Goal: Transaction & Acquisition: Download file/media

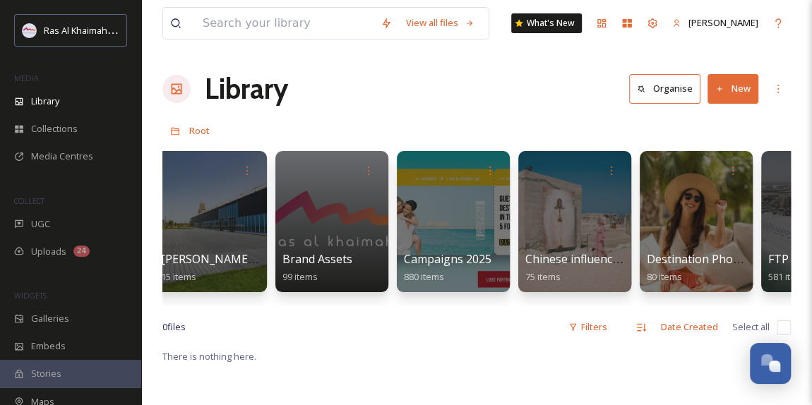
scroll to position [0, 1792]
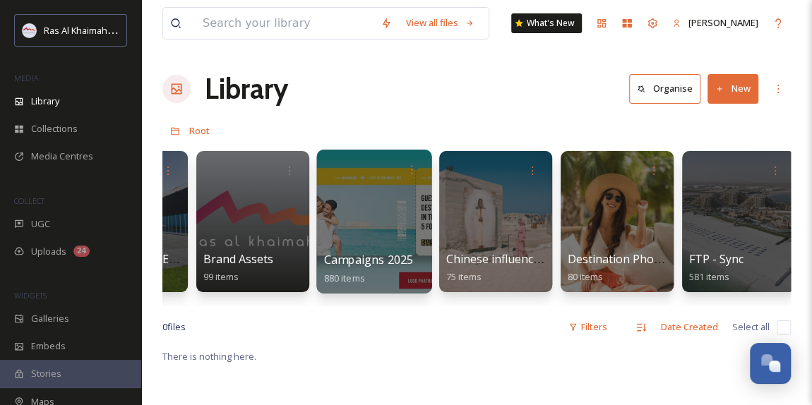
click at [352, 209] on div at bounding box center [373, 222] width 115 height 144
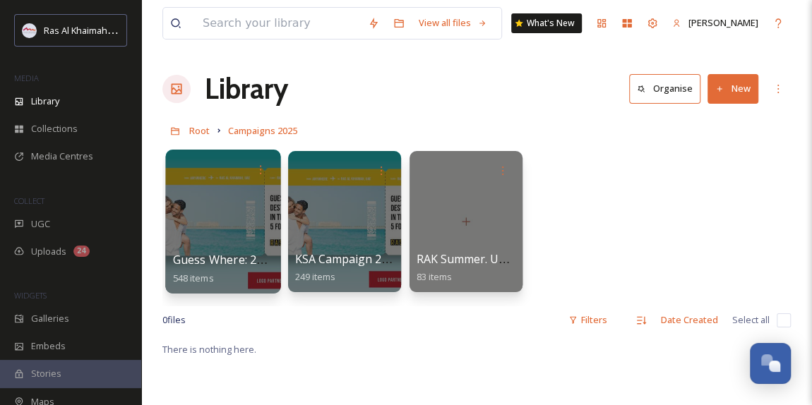
click at [227, 228] on div at bounding box center [222, 222] width 115 height 144
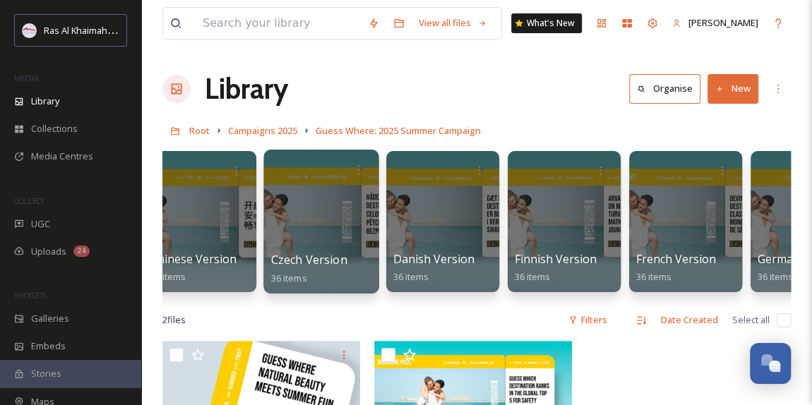
scroll to position [0, 258]
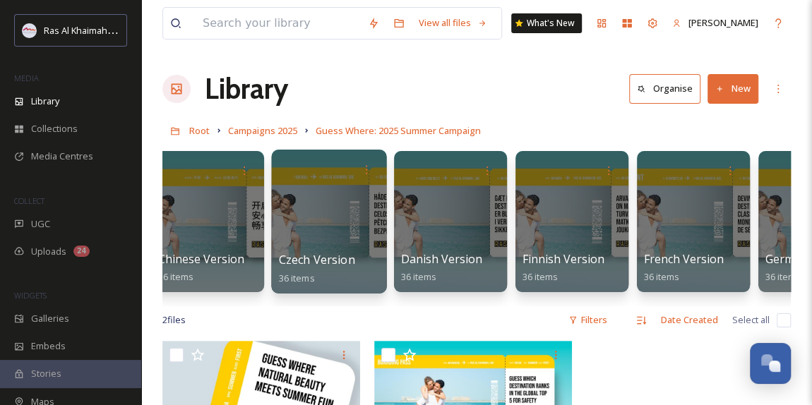
click at [332, 241] on div at bounding box center [328, 222] width 115 height 144
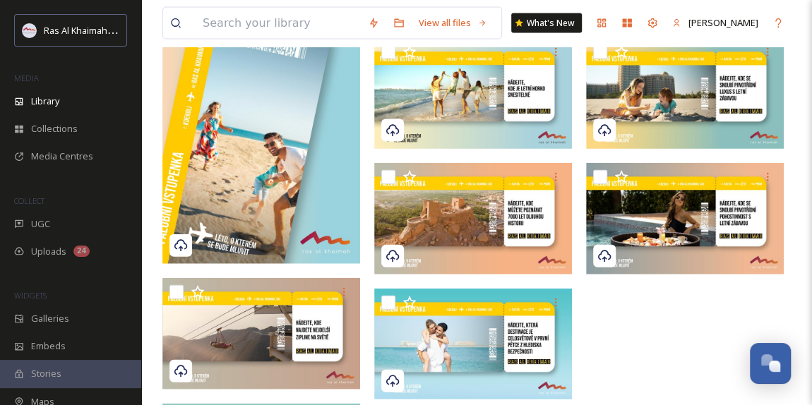
scroll to position [1396, 0]
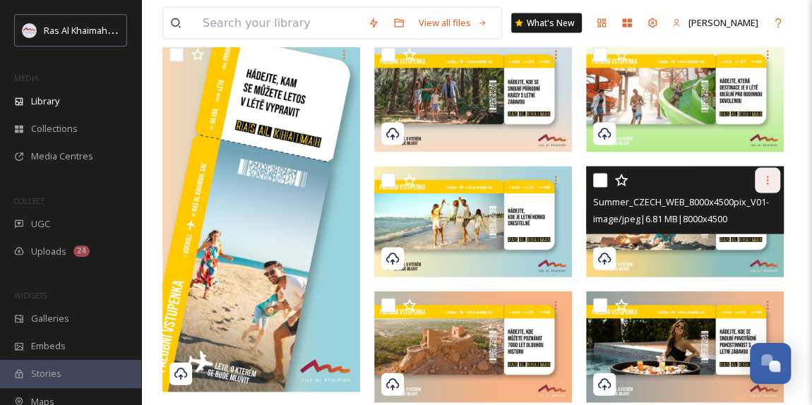
click at [770, 181] on icon at bounding box center [767, 180] width 11 height 11
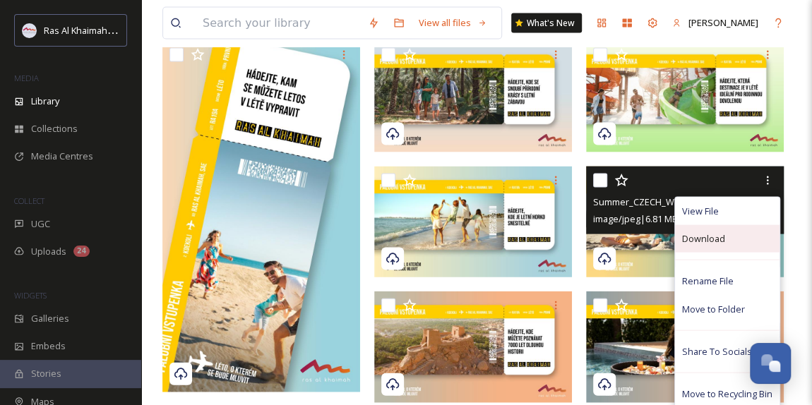
click at [719, 241] on span "Download" at bounding box center [703, 238] width 43 height 13
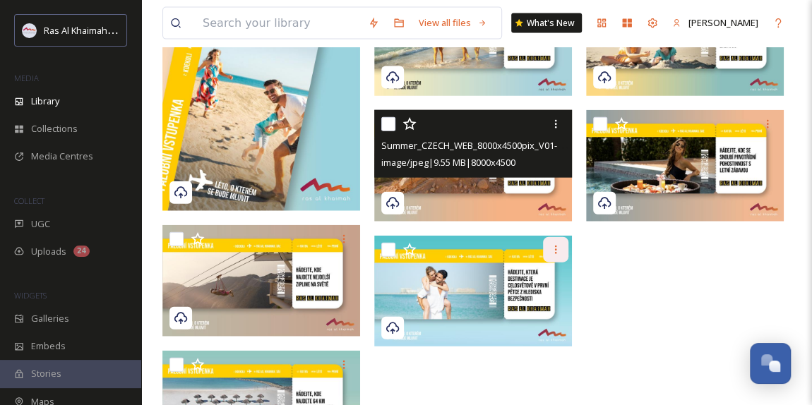
scroll to position [1589, 0]
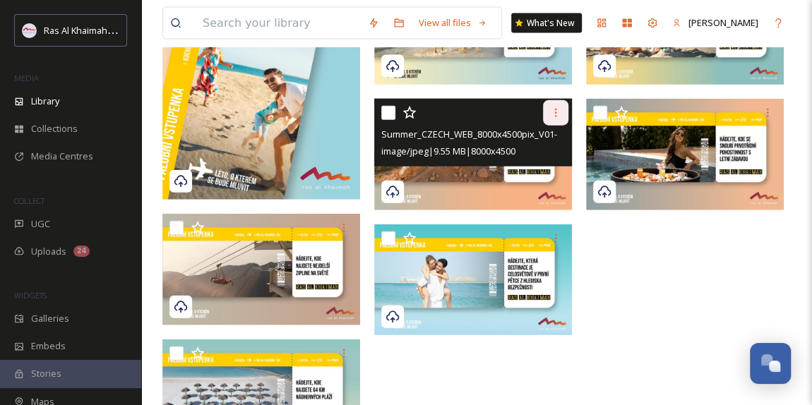
click at [551, 115] on icon at bounding box center [555, 112] width 11 height 11
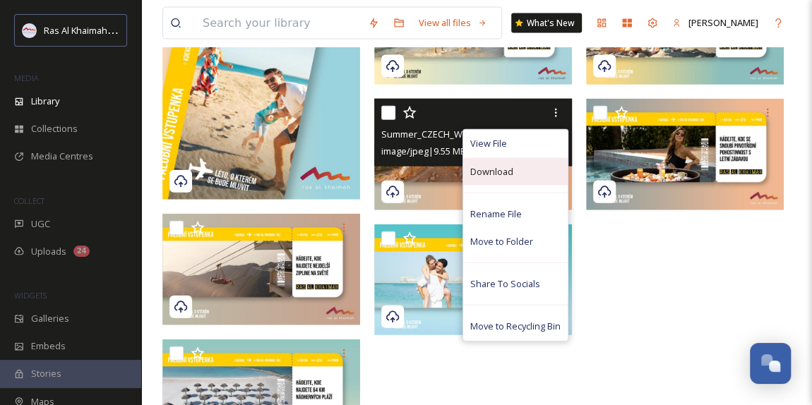
click at [489, 169] on span "Download" at bounding box center [491, 171] width 43 height 13
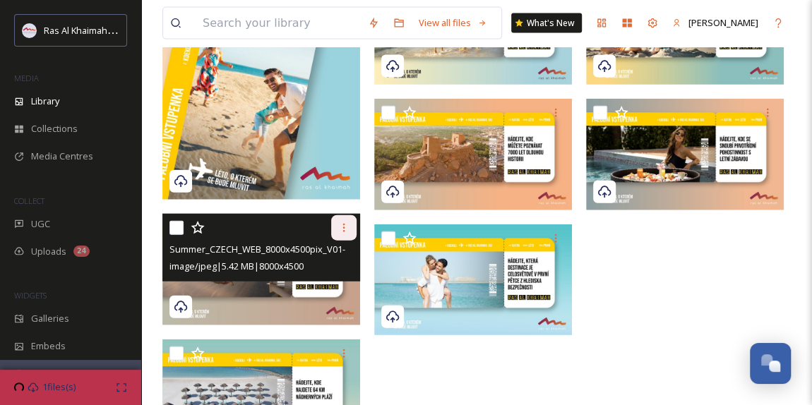
click at [340, 229] on icon at bounding box center [343, 227] width 11 height 11
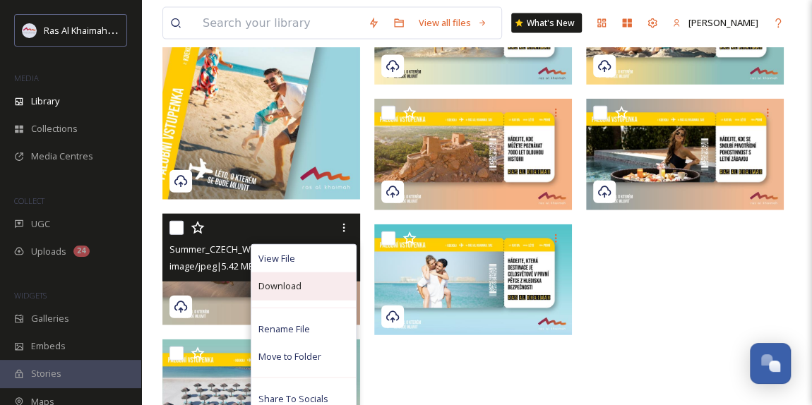
click at [290, 284] on span "Download" at bounding box center [279, 286] width 43 height 13
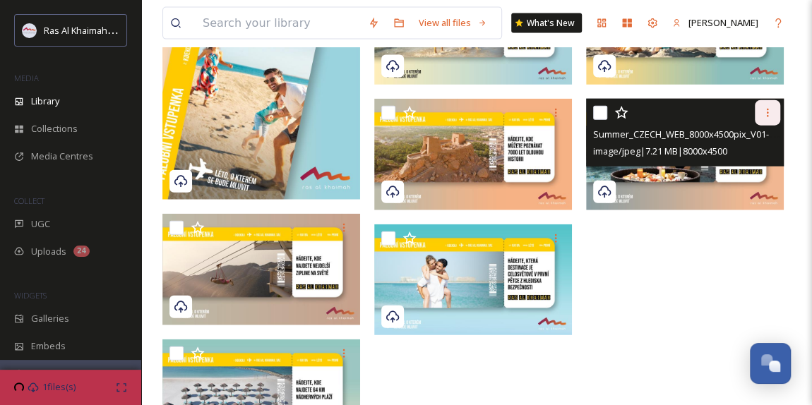
click at [764, 116] on icon at bounding box center [767, 112] width 11 height 11
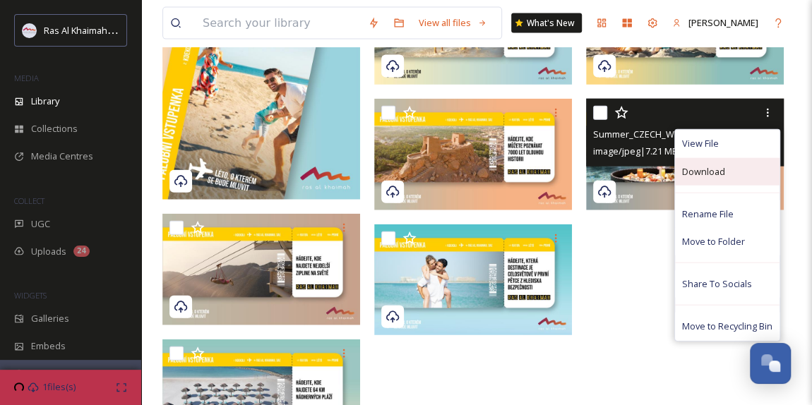
click at [708, 170] on span "Download" at bounding box center [703, 171] width 43 height 13
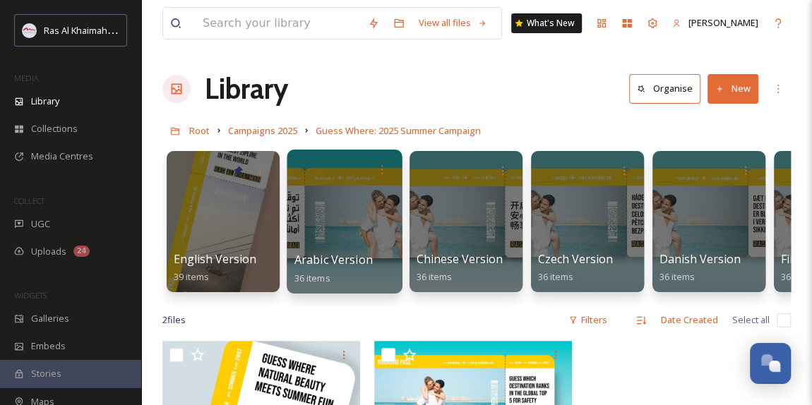
click at [338, 209] on div at bounding box center [344, 222] width 115 height 144
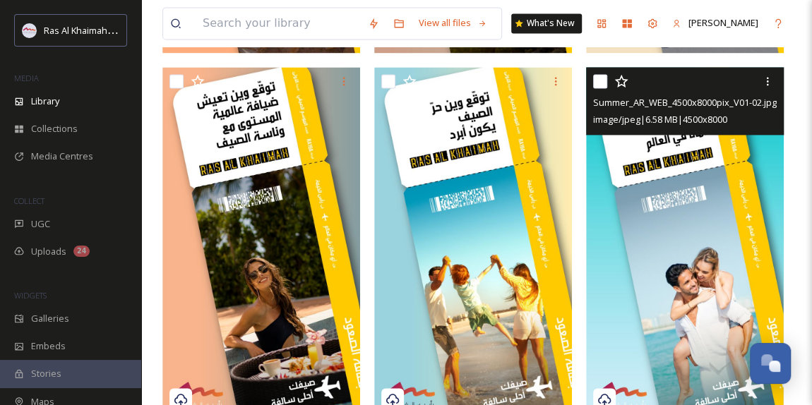
scroll to position [962, 0]
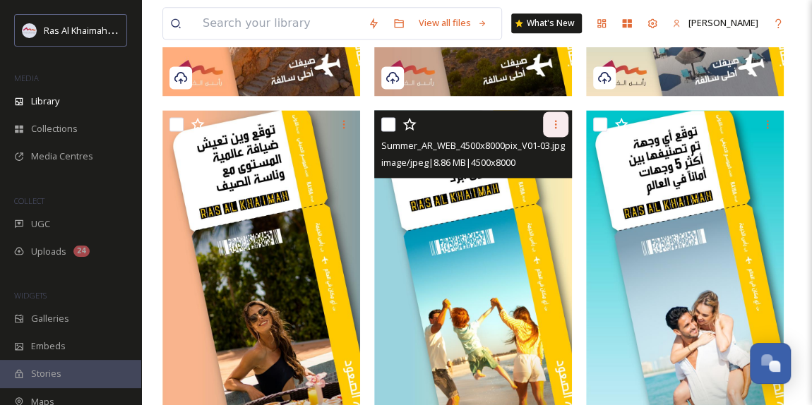
click at [562, 122] on div at bounding box center [555, 124] width 25 height 25
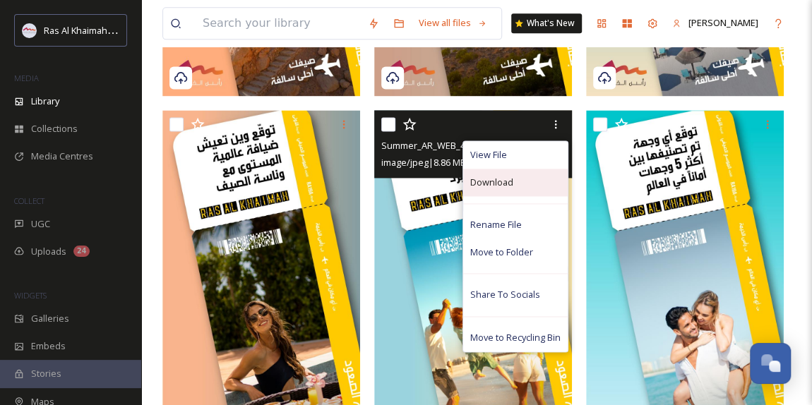
click at [513, 181] on div "Download" at bounding box center [515, 183] width 104 height 28
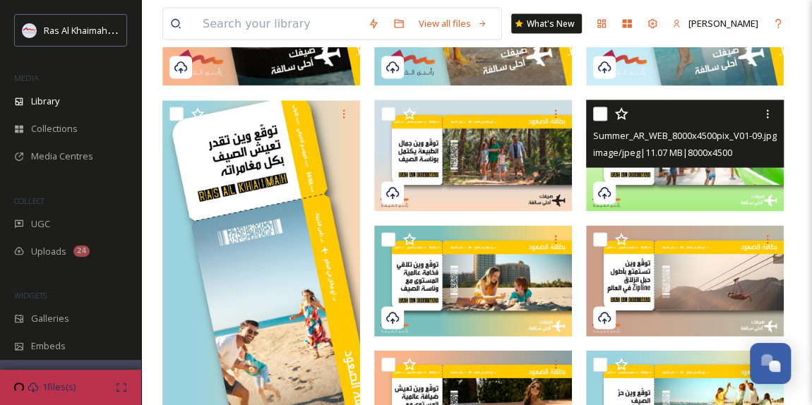
scroll to position [1411, 0]
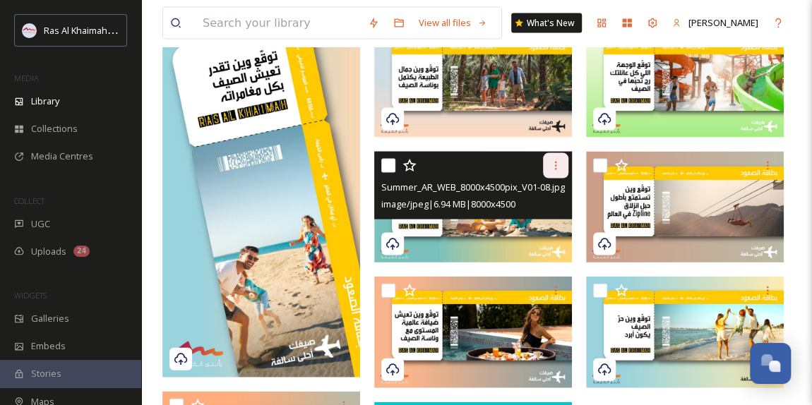
click at [550, 164] on icon at bounding box center [555, 165] width 11 height 11
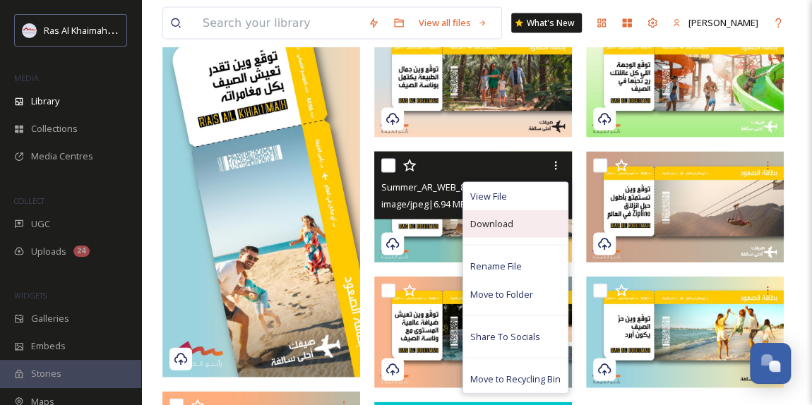
click at [505, 223] on span "Download" at bounding box center [491, 223] width 43 height 13
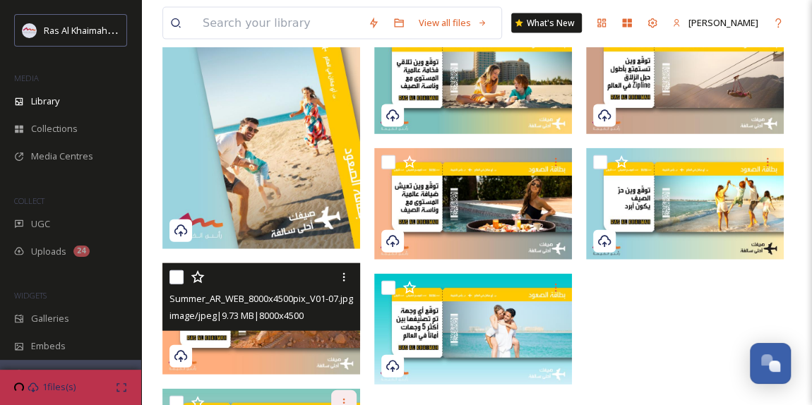
scroll to position [1668, 0]
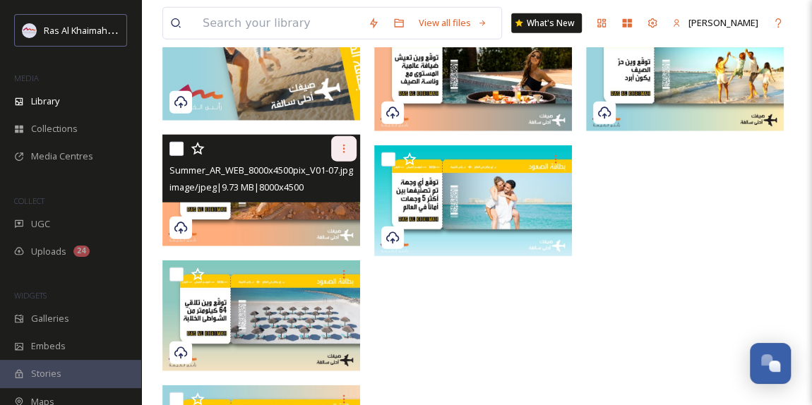
click at [344, 141] on div at bounding box center [343, 148] width 25 height 25
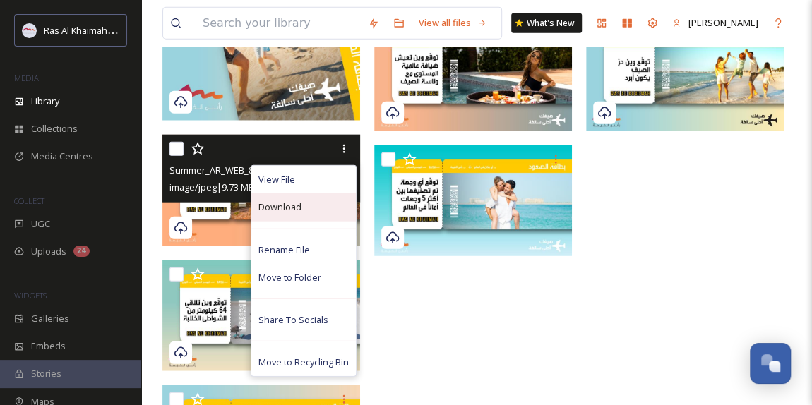
click at [311, 208] on div "Download" at bounding box center [303, 207] width 104 height 28
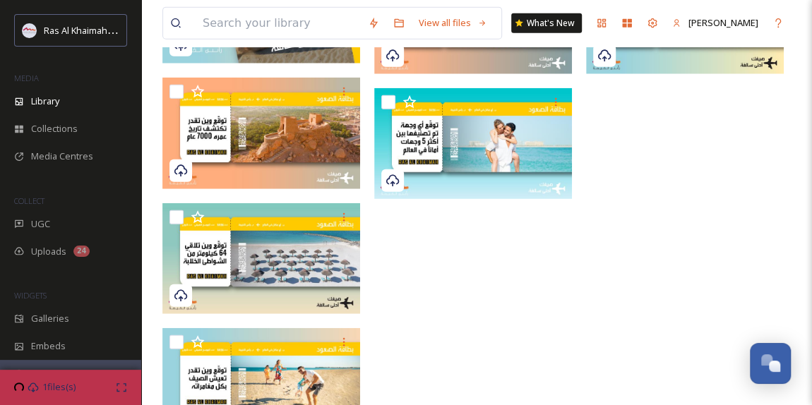
scroll to position [1783, 0]
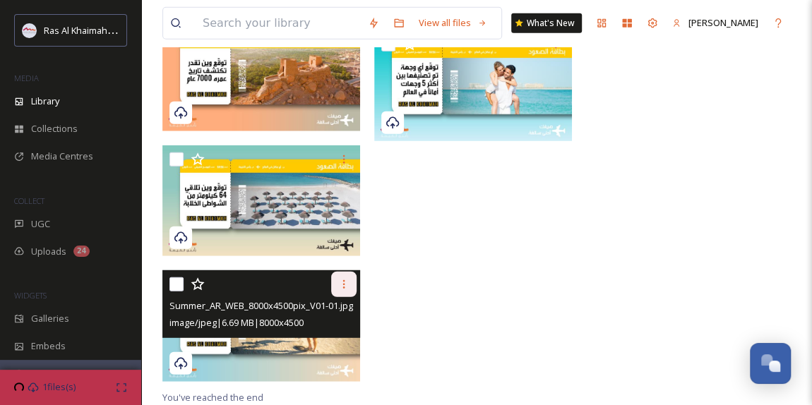
click at [341, 288] on icon at bounding box center [343, 284] width 11 height 11
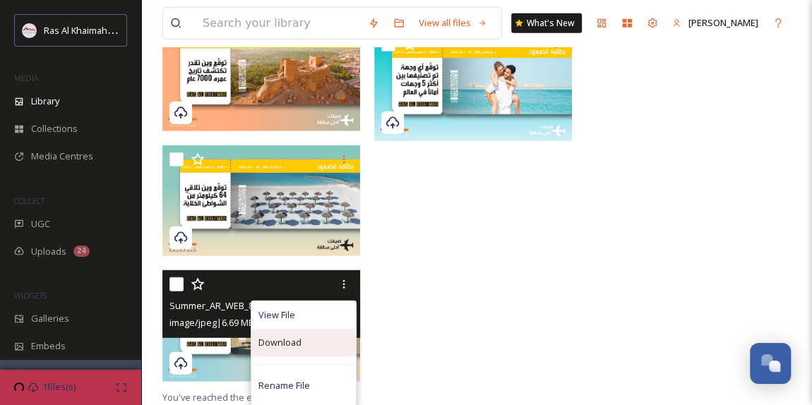
click at [290, 341] on span "Download" at bounding box center [279, 342] width 43 height 13
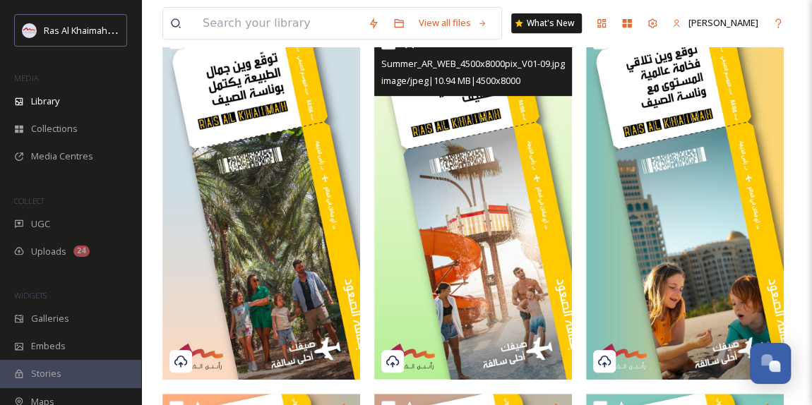
scroll to position [179, 0]
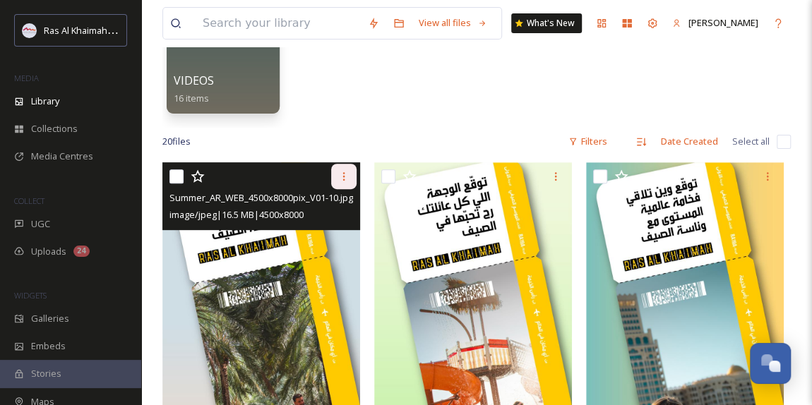
click at [341, 186] on div at bounding box center [343, 176] width 25 height 25
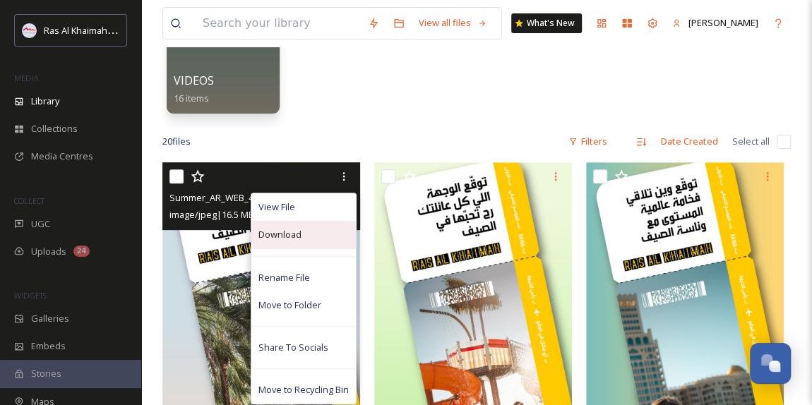
click at [292, 236] on span "Download" at bounding box center [279, 234] width 43 height 13
